Goal: Information Seeking & Learning: Check status

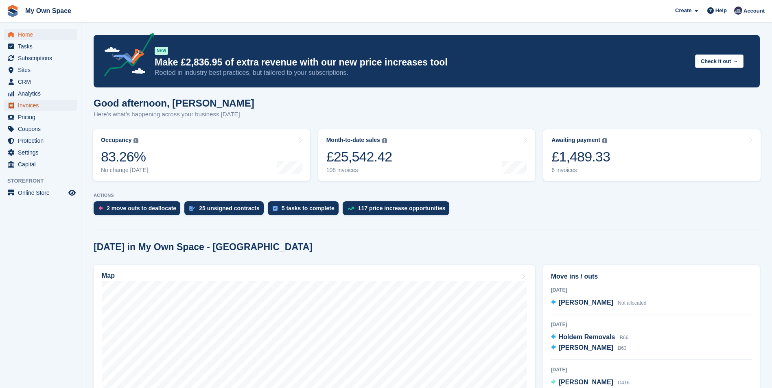
click at [38, 105] on span "Invoices" at bounding box center [42, 105] width 49 height 11
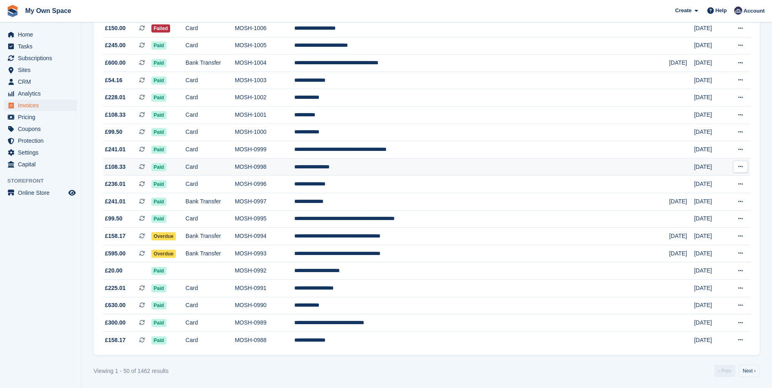
scroll to position [655, 0]
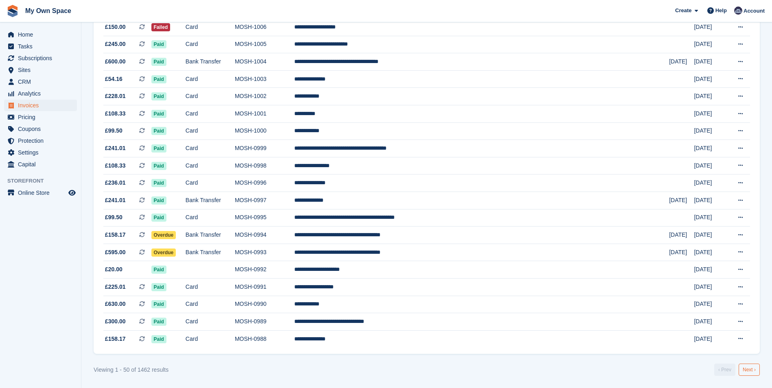
click at [751, 365] on link "Next ›" at bounding box center [748, 370] width 21 height 12
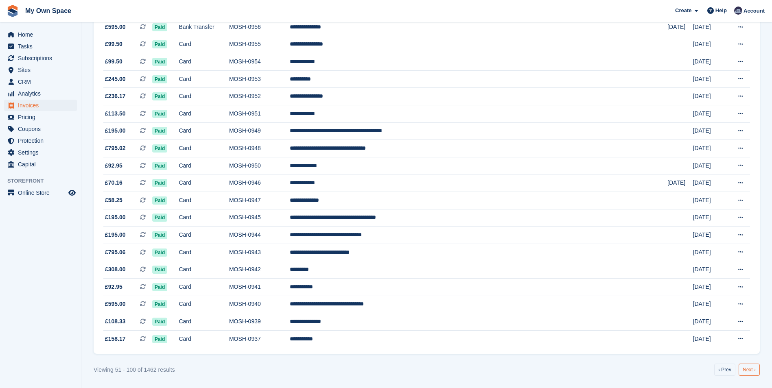
click at [747, 369] on link "Next ›" at bounding box center [748, 370] width 21 height 12
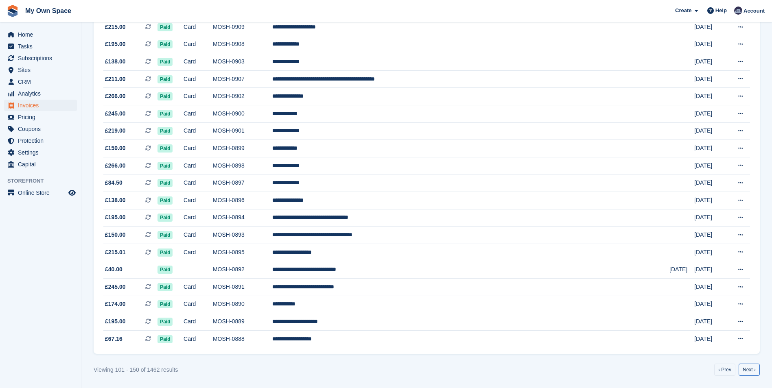
click at [748, 368] on link "Next ›" at bounding box center [748, 370] width 21 height 12
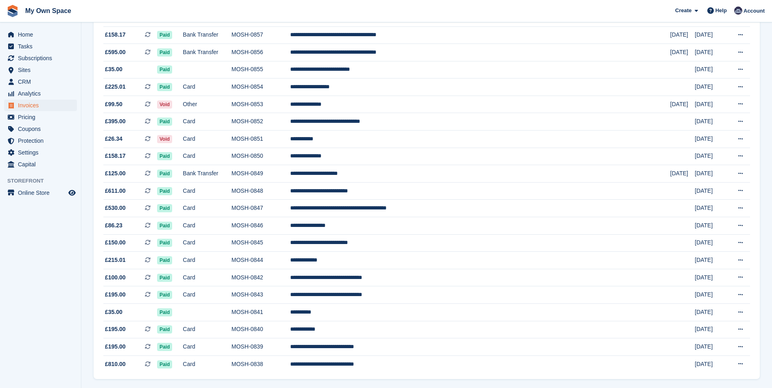
scroll to position [655, 0]
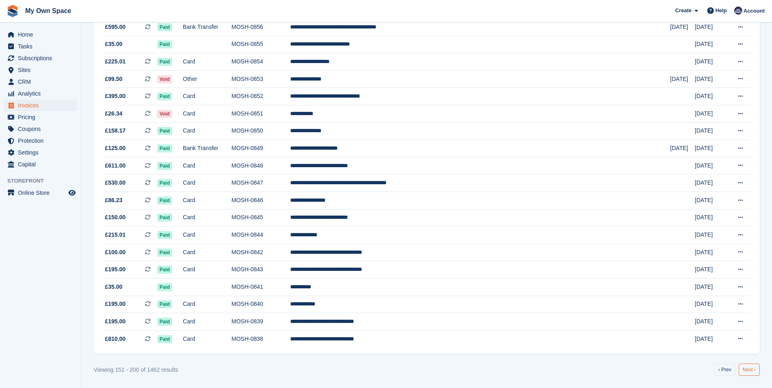
click at [744, 369] on link "Next ›" at bounding box center [748, 370] width 21 height 12
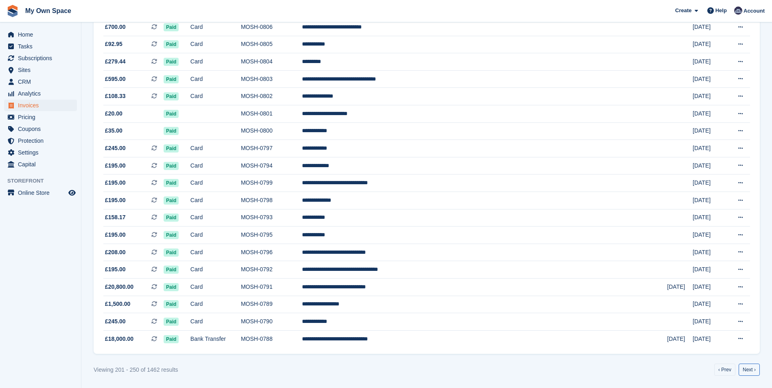
click at [744, 368] on link "Next ›" at bounding box center [748, 370] width 21 height 12
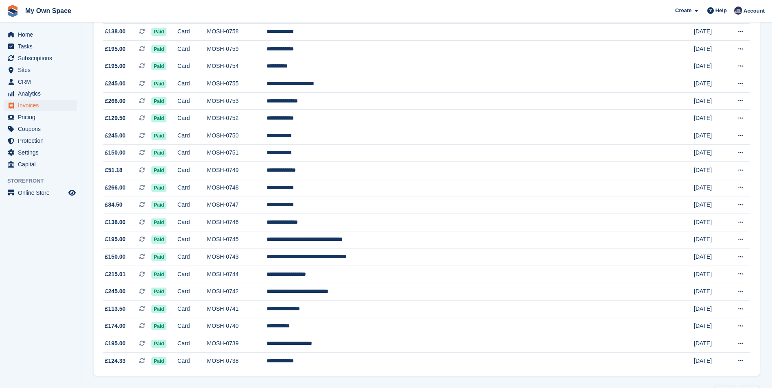
scroll to position [655, 0]
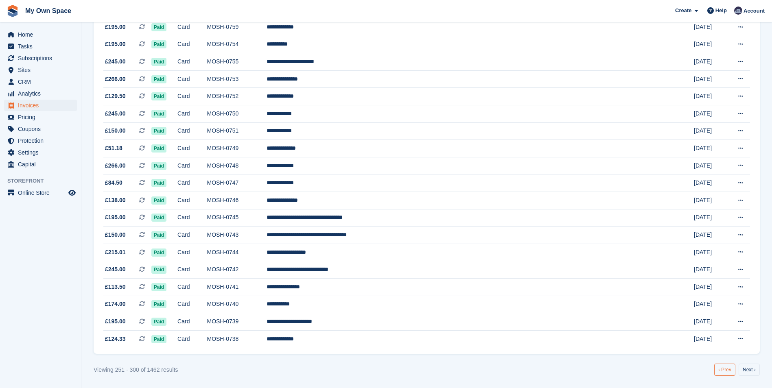
click at [728, 369] on link "‹ Prev" at bounding box center [724, 370] width 21 height 12
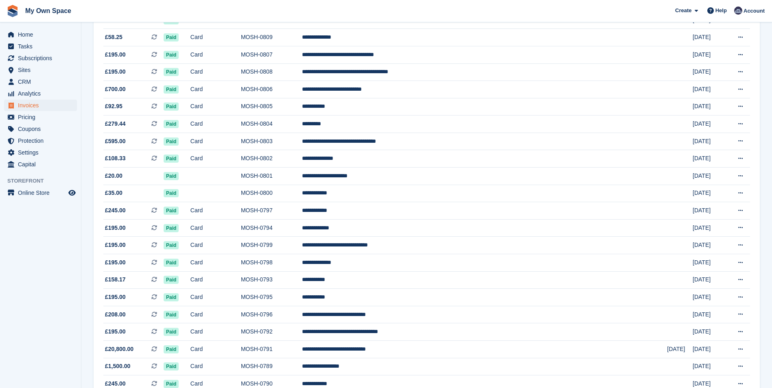
scroll to position [600, 0]
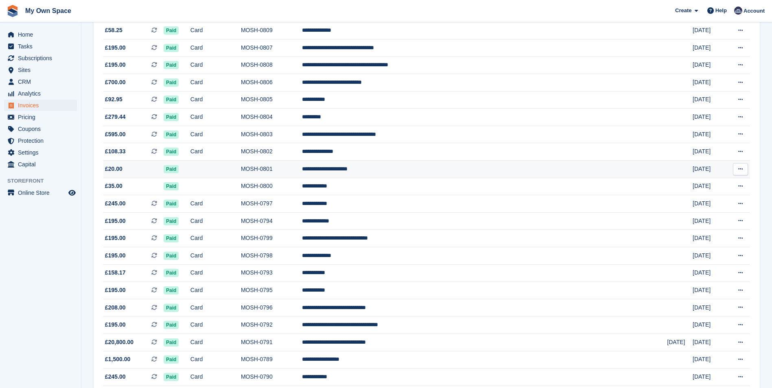
click at [179, 170] on span "Paid" at bounding box center [171, 169] width 15 height 8
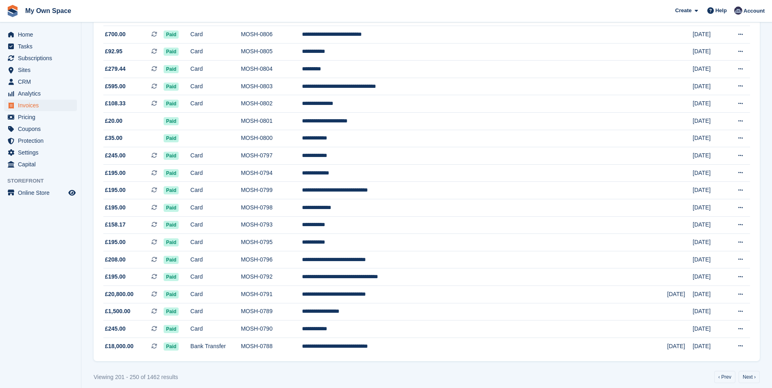
scroll to position [655, 0]
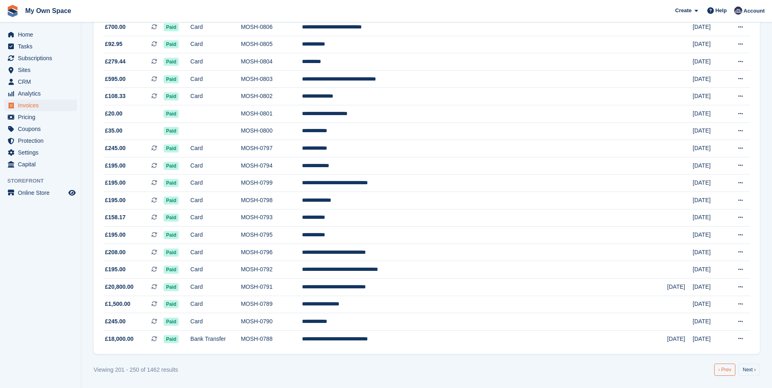
click at [724, 371] on link "‹ Prev" at bounding box center [724, 370] width 21 height 12
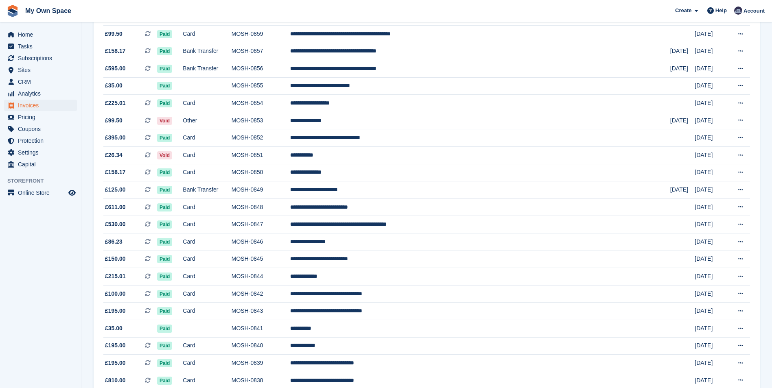
scroll to position [655, 0]
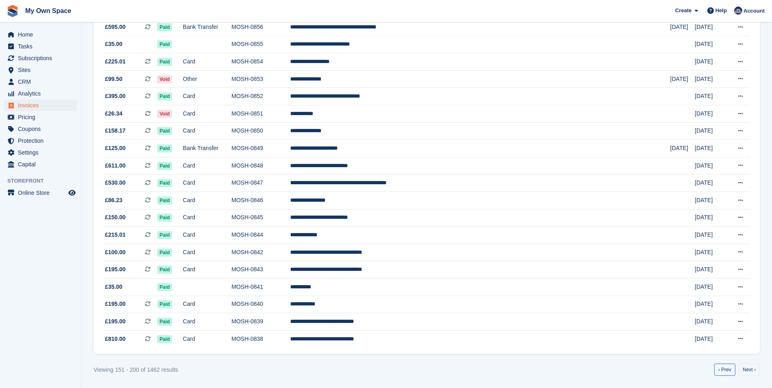
click at [724, 372] on link "‹ Prev" at bounding box center [724, 370] width 21 height 12
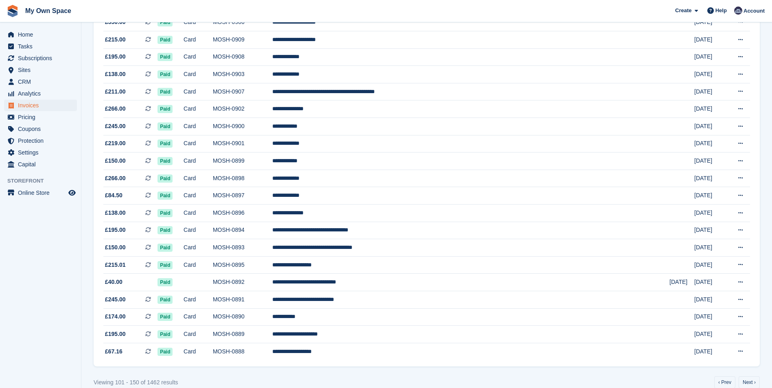
scroll to position [655, 0]
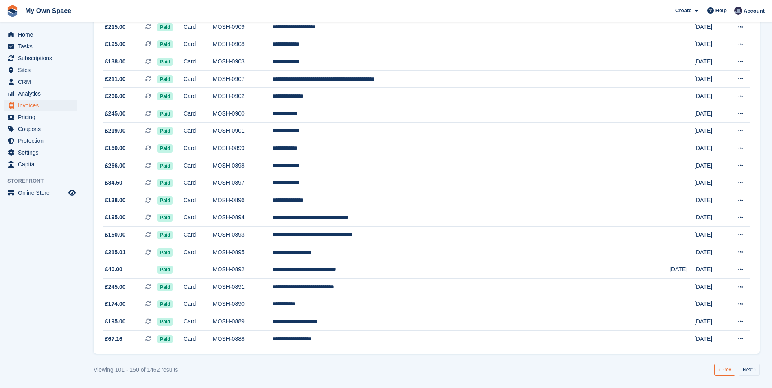
click at [719, 371] on link "‹ Prev" at bounding box center [724, 370] width 21 height 12
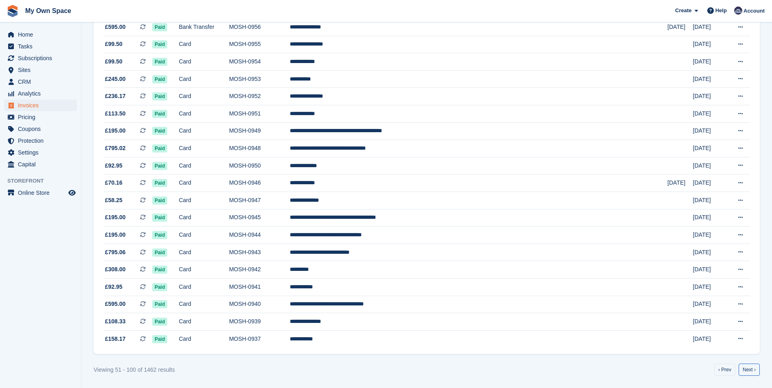
click at [747, 372] on link "Next ›" at bounding box center [748, 370] width 21 height 12
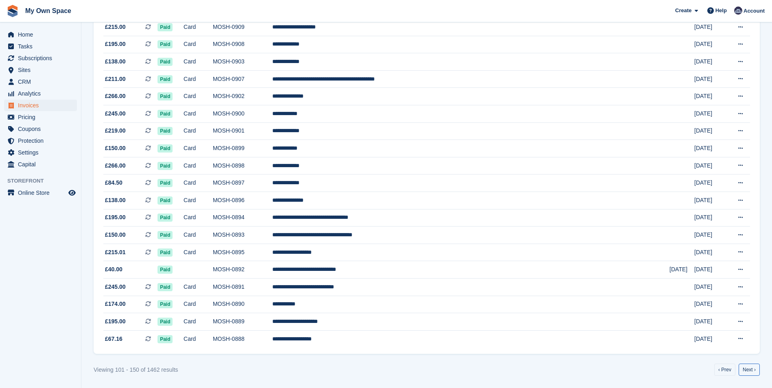
click at [745, 373] on link "Next ›" at bounding box center [748, 370] width 21 height 12
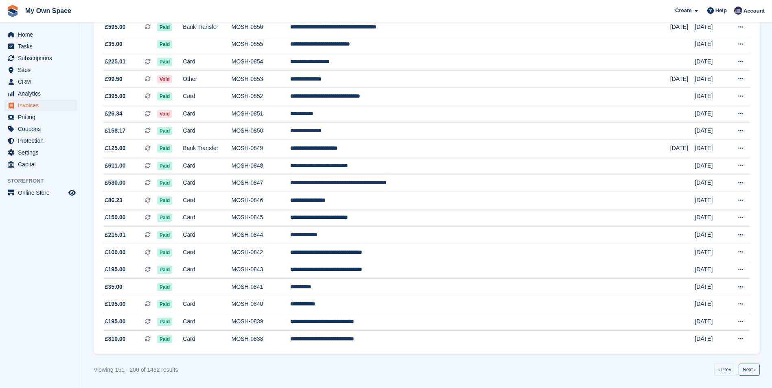
click at [744, 371] on link "Next ›" at bounding box center [748, 370] width 21 height 12
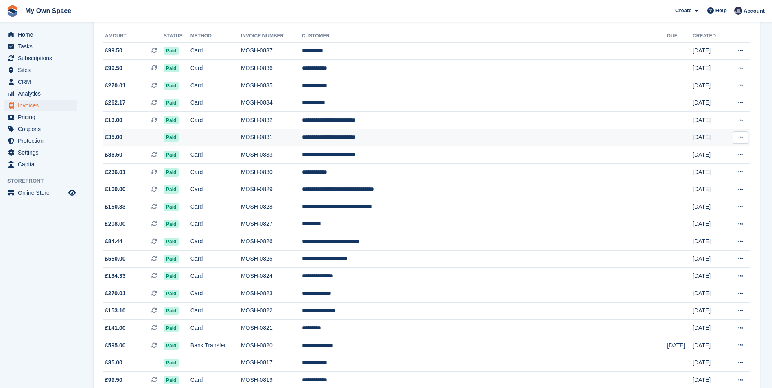
scroll to position [81, 0]
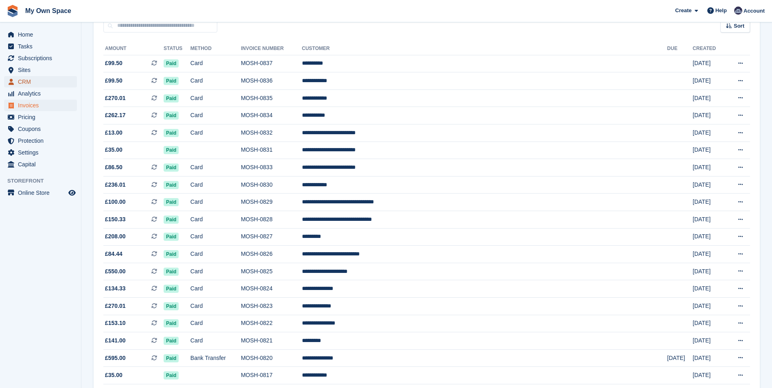
click at [36, 82] on span "CRM" at bounding box center [42, 81] width 49 height 11
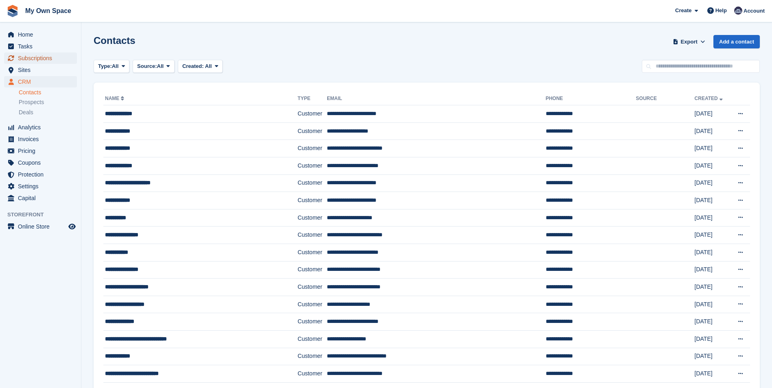
click at [37, 60] on span "Subscriptions" at bounding box center [42, 57] width 49 height 11
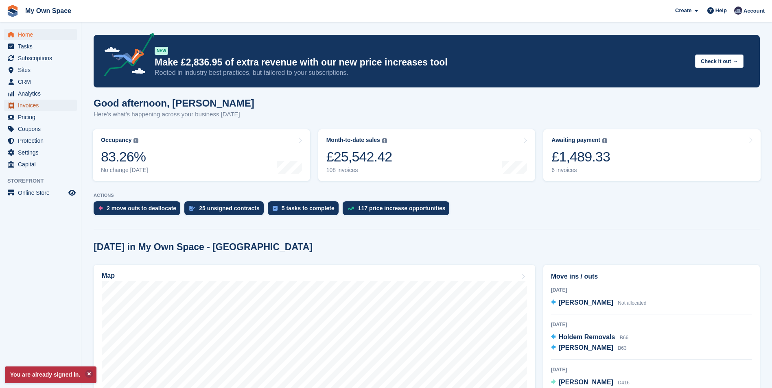
click at [31, 106] on span "Invoices" at bounding box center [42, 105] width 49 height 11
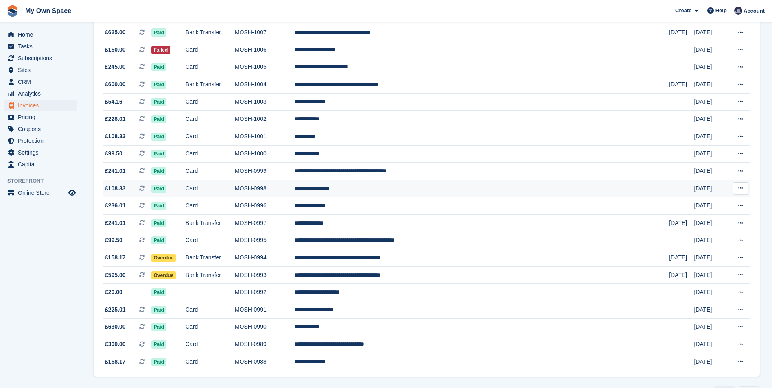
scroll to position [655, 0]
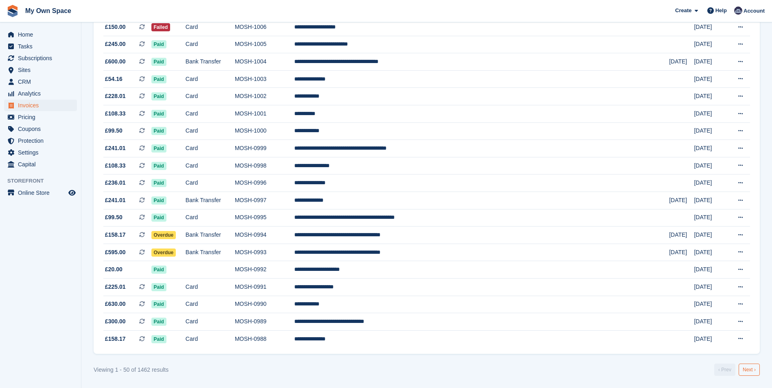
click at [747, 370] on link "Next ›" at bounding box center [748, 370] width 21 height 12
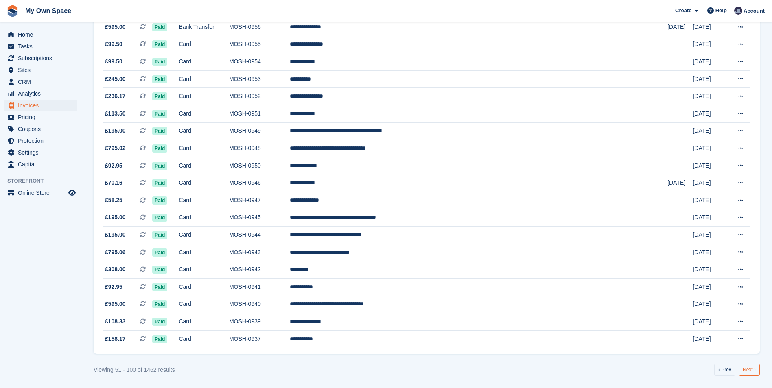
click at [745, 371] on link "Next ›" at bounding box center [748, 370] width 21 height 12
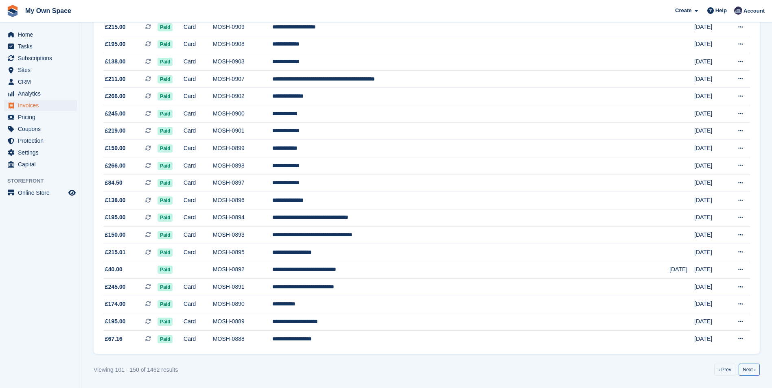
click at [744, 371] on link "Next ›" at bounding box center [748, 370] width 21 height 12
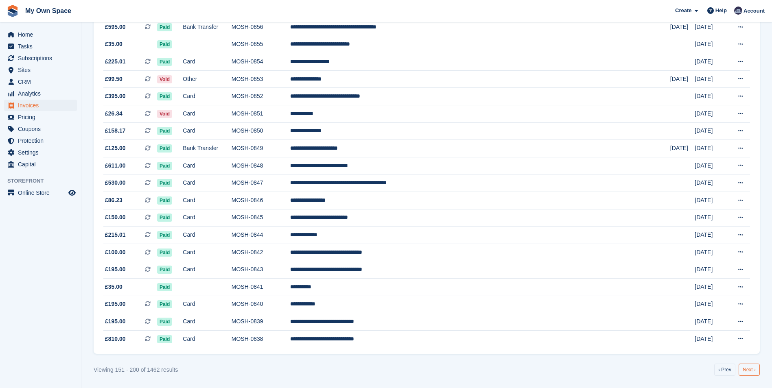
click at [746, 373] on link "Next ›" at bounding box center [748, 370] width 21 height 12
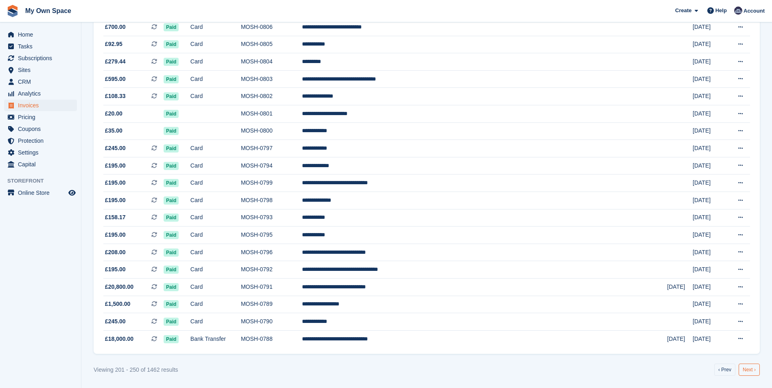
click at [748, 372] on link "Next ›" at bounding box center [748, 370] width 21 height 12
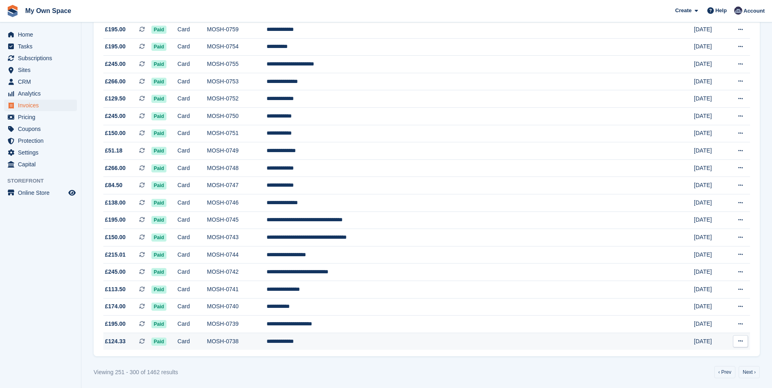
scroll to position [655, 0]
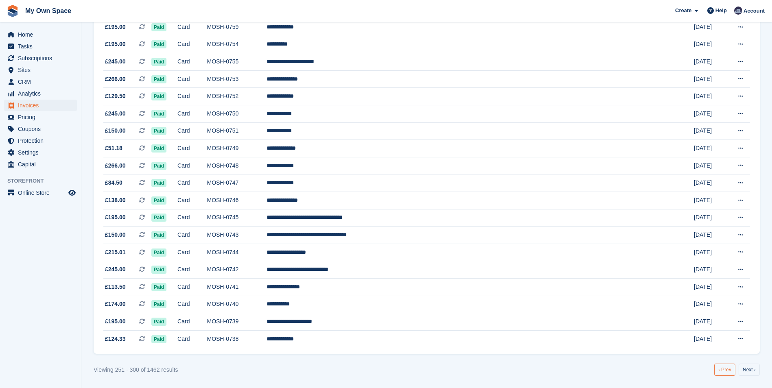
click at [725, 370] on link "‹ Prev" at bounding box center [724, 370] width 21 height 12
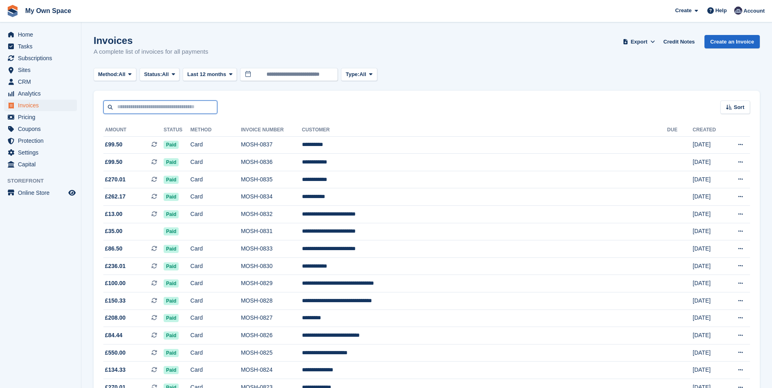
click at [154, 109] on input "text" at bounding box center [160, 106] width 114 height 13
type input "*****"
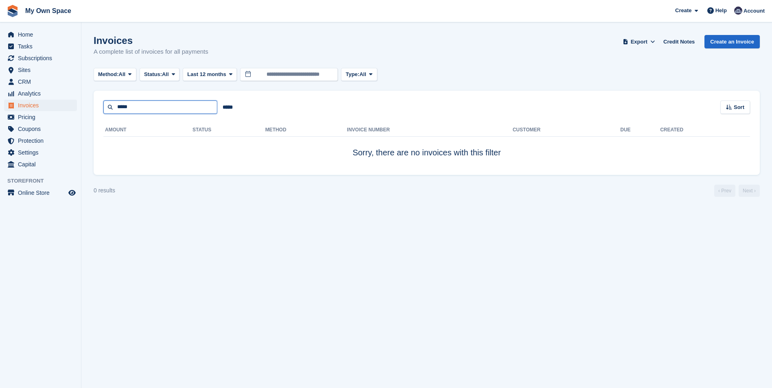
click at [135, 111] on input "*****" at bounding box center [160, 106] width 114 height 13
type input "*****"
click at [137, 109] on input "*****" at bounding box center [160, 106] width 114 height 13
type input "*"
click at [227, 109] on input "*****" at bounding box center [227, 106] width 21 height 13
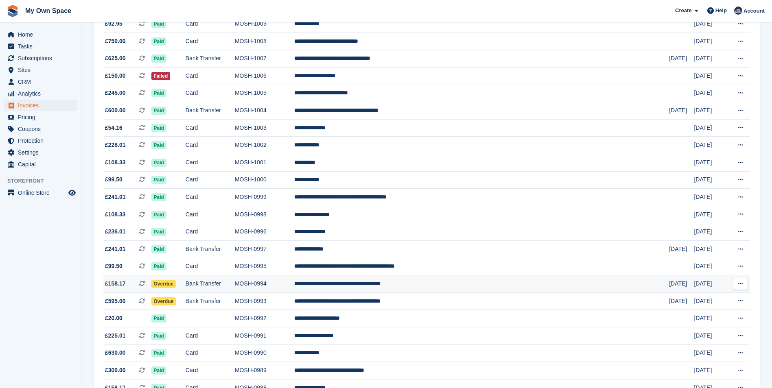
scroll to position [655, 0]
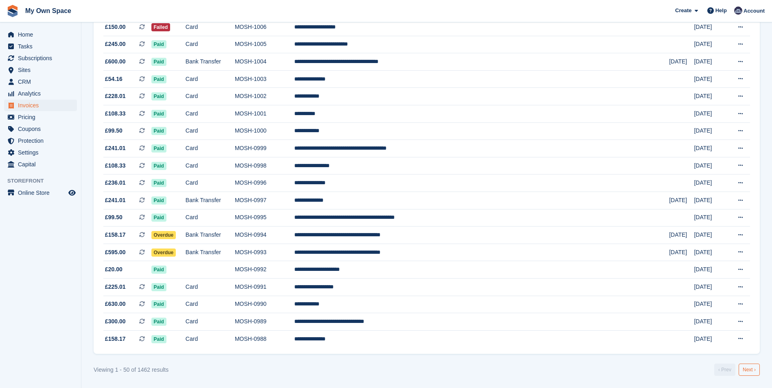
click at [752, 369] on link "Next ›" at bounding box center [748, 370] width 21 height 12
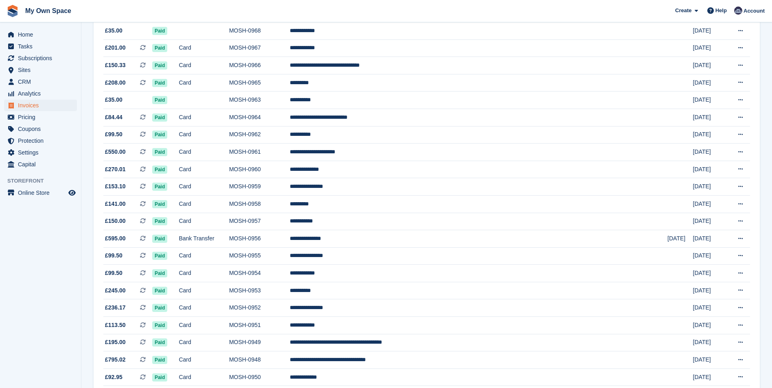
scroll to position [655, 0]
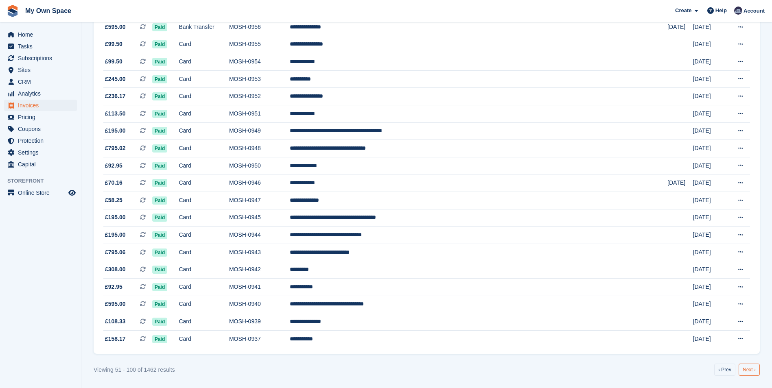
click at [748, 368] on link "Next ›" at bounding box center [748, 370] width 21 height 12
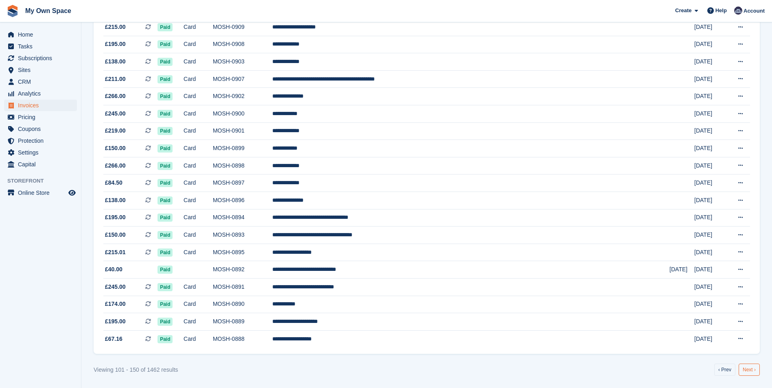
click at [751, 371] on link "Next ›" at bounding box center [748, 370] width 21 height 12
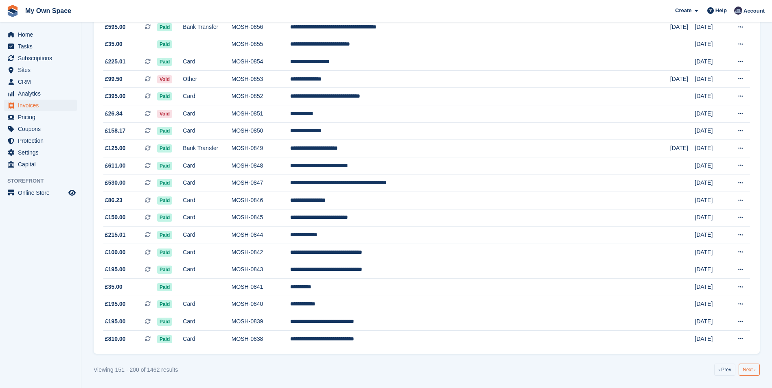
click at [753, 370] on link "Next ›" at bounding box center [748, 370] width 21 height 12
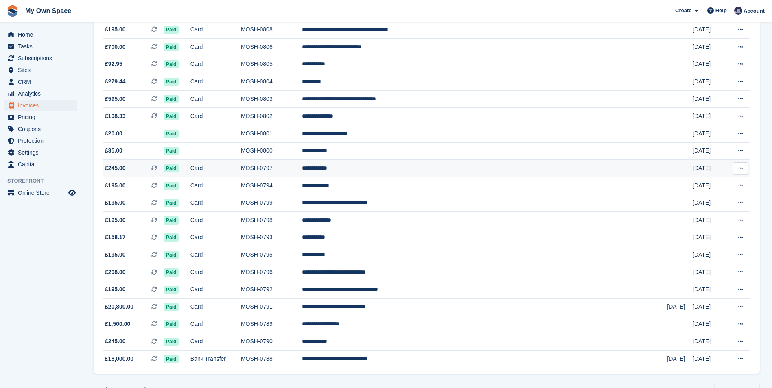
scroll to position [655, 0]
